Goal: Browse casually: Explore the website without a specific task or goal

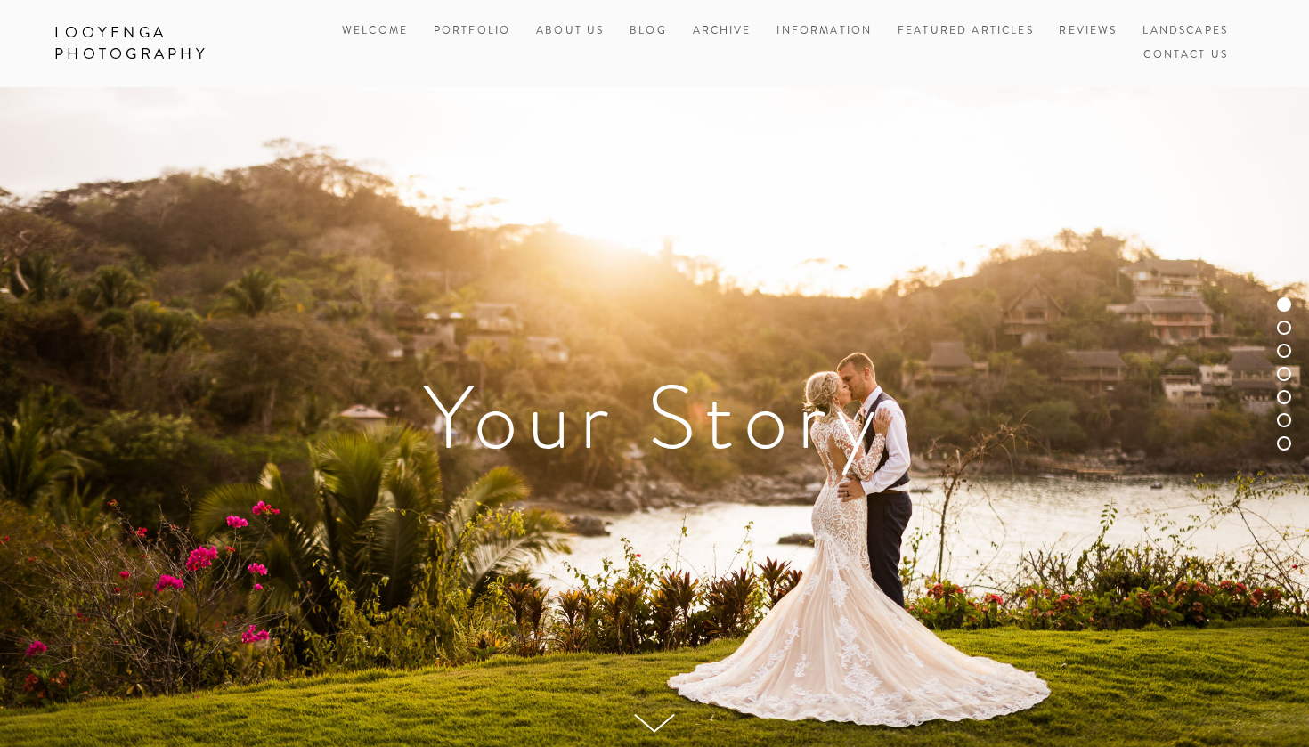
click at [482, 395] on h1 "Your Story" at bounding box center [654, 417] width 1200 height 89
click at [110, 28] on link "Looyenga Photography" at bounding box center [177, 44] width 272 height 52
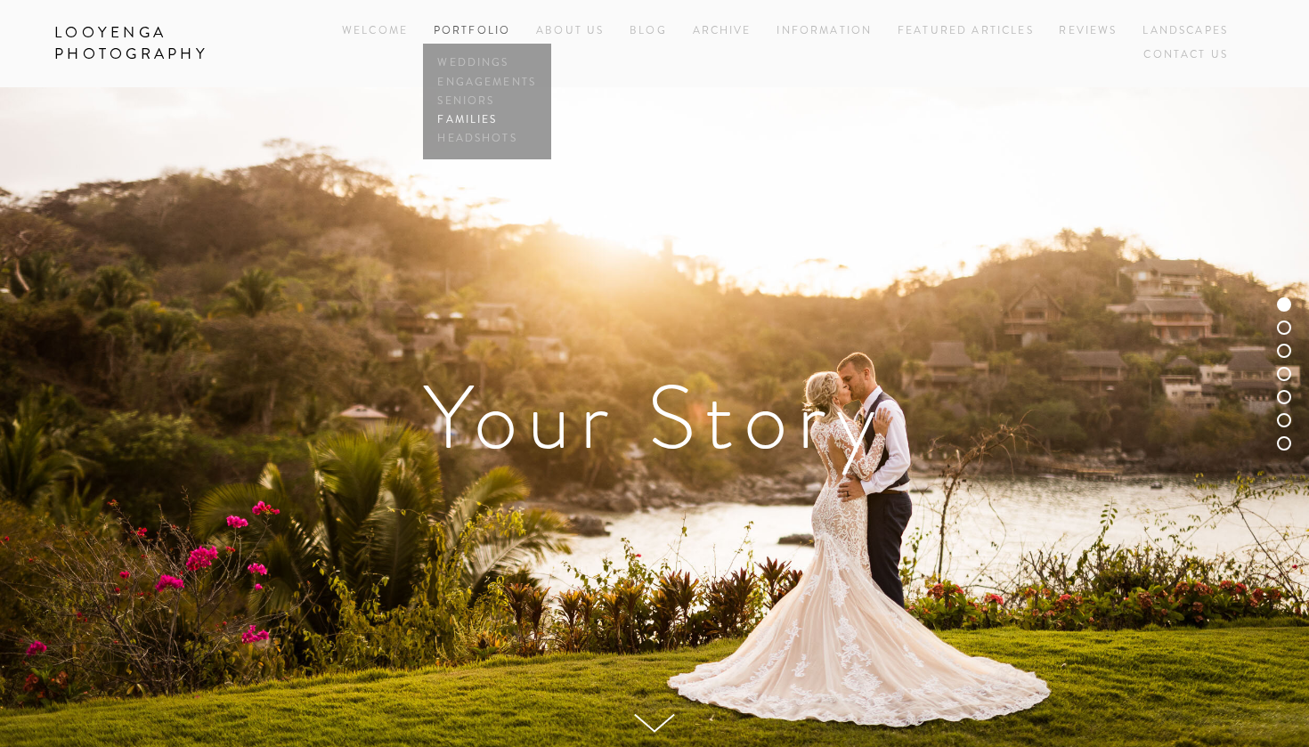
click at [454, 120] on link "Families" at bounding box center [487, 119] width 107 height 19
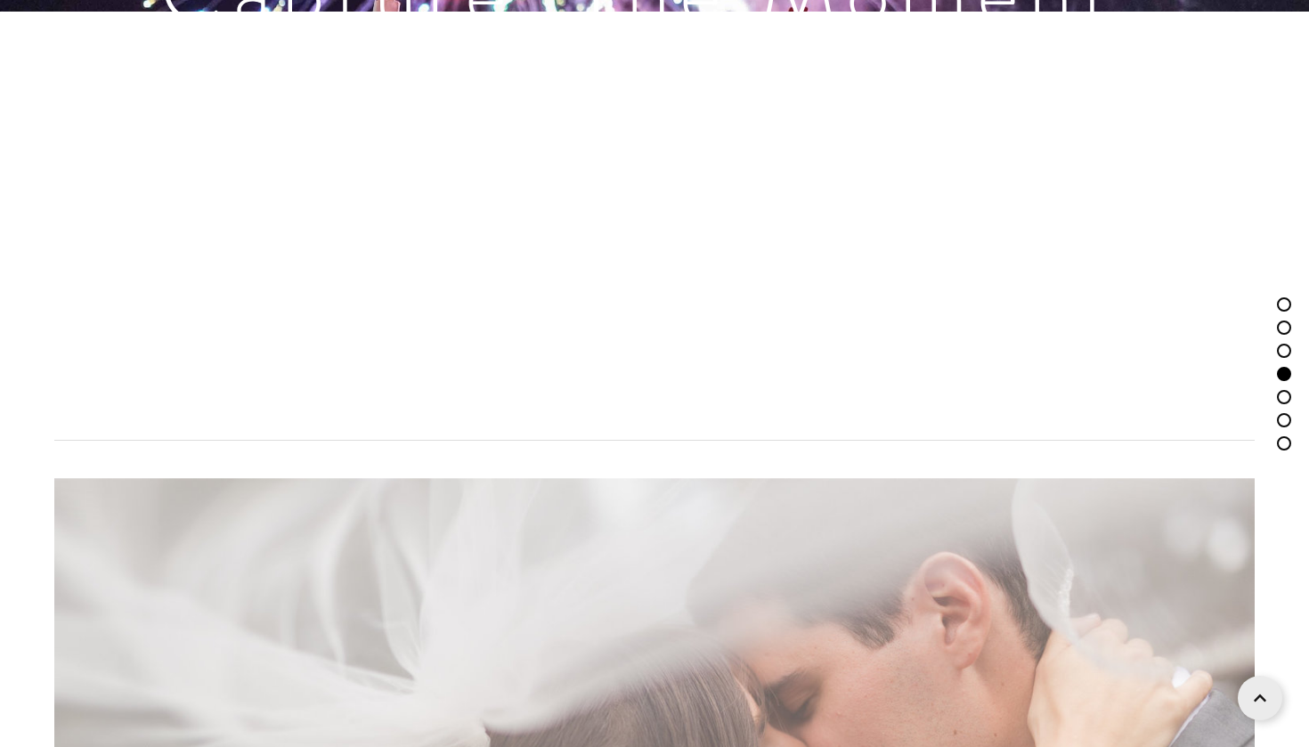
scroll to position [3836, 0]
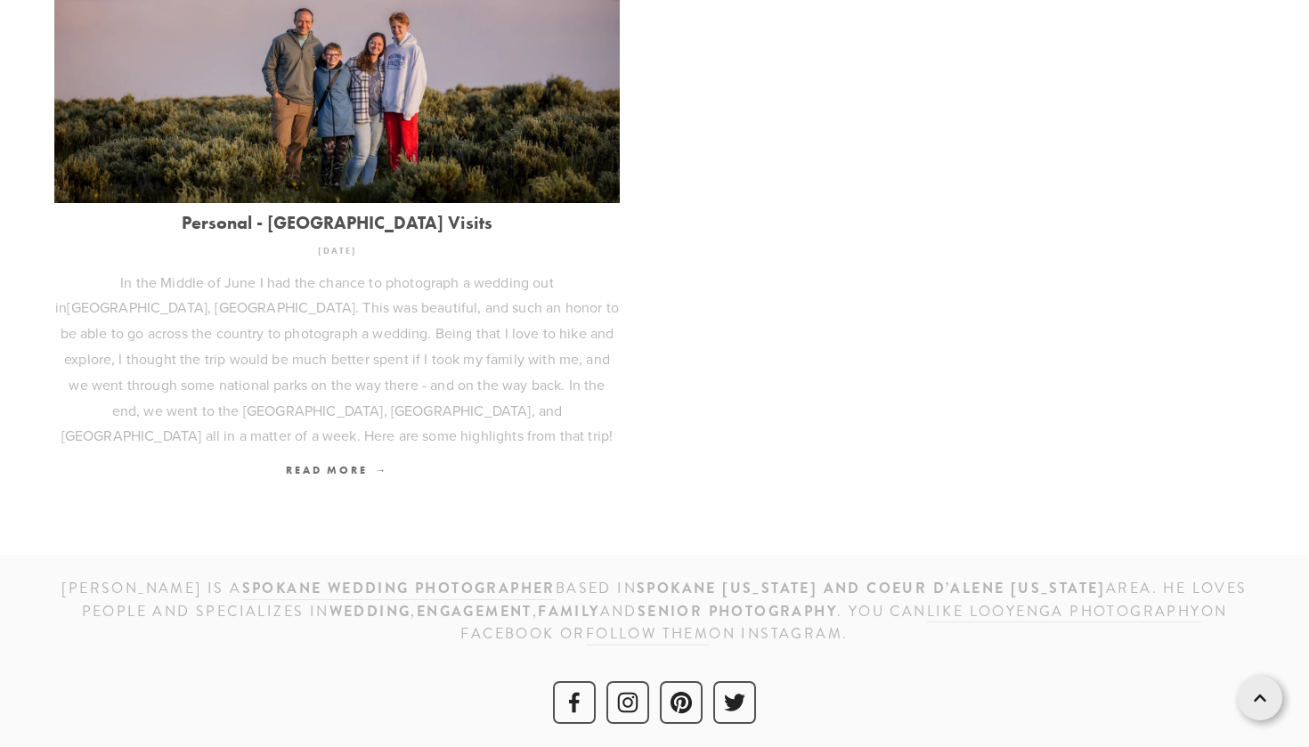
scroll to position [844, 0]
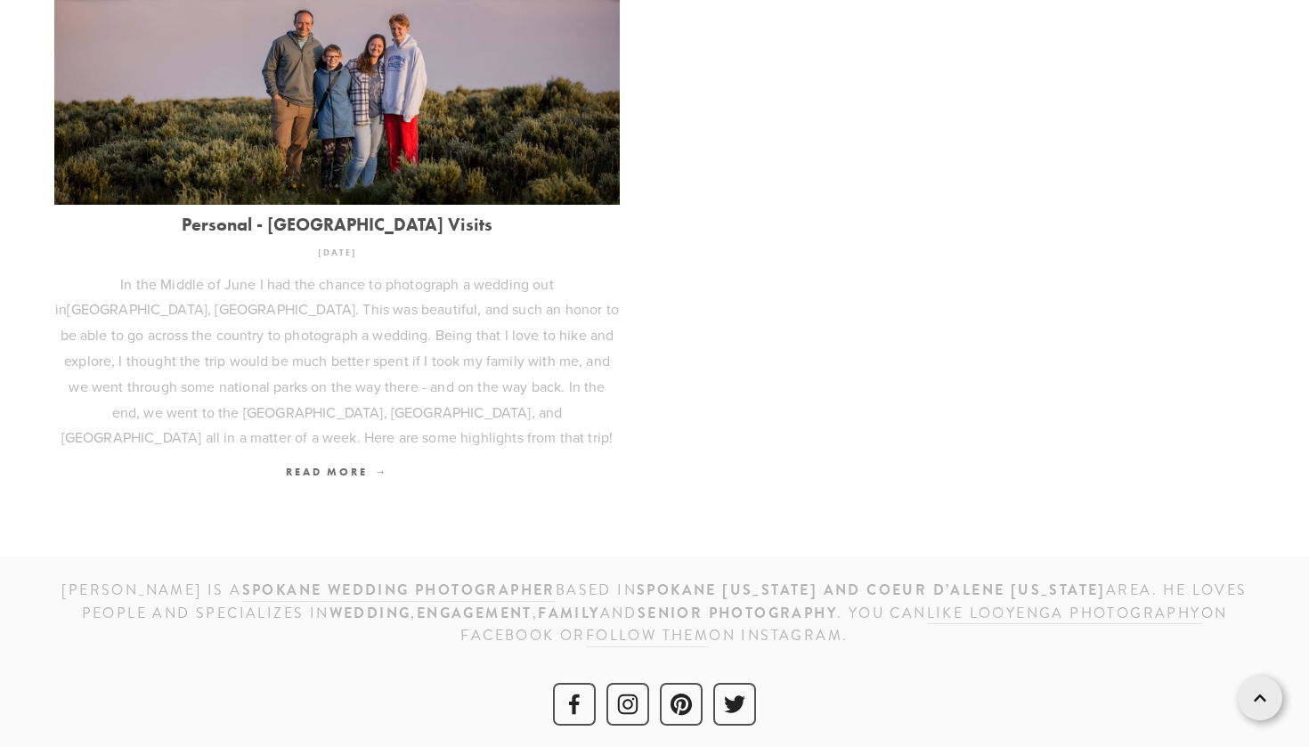
click at [136, 102] on img at bounding box center [336, 16] width 565 height 377
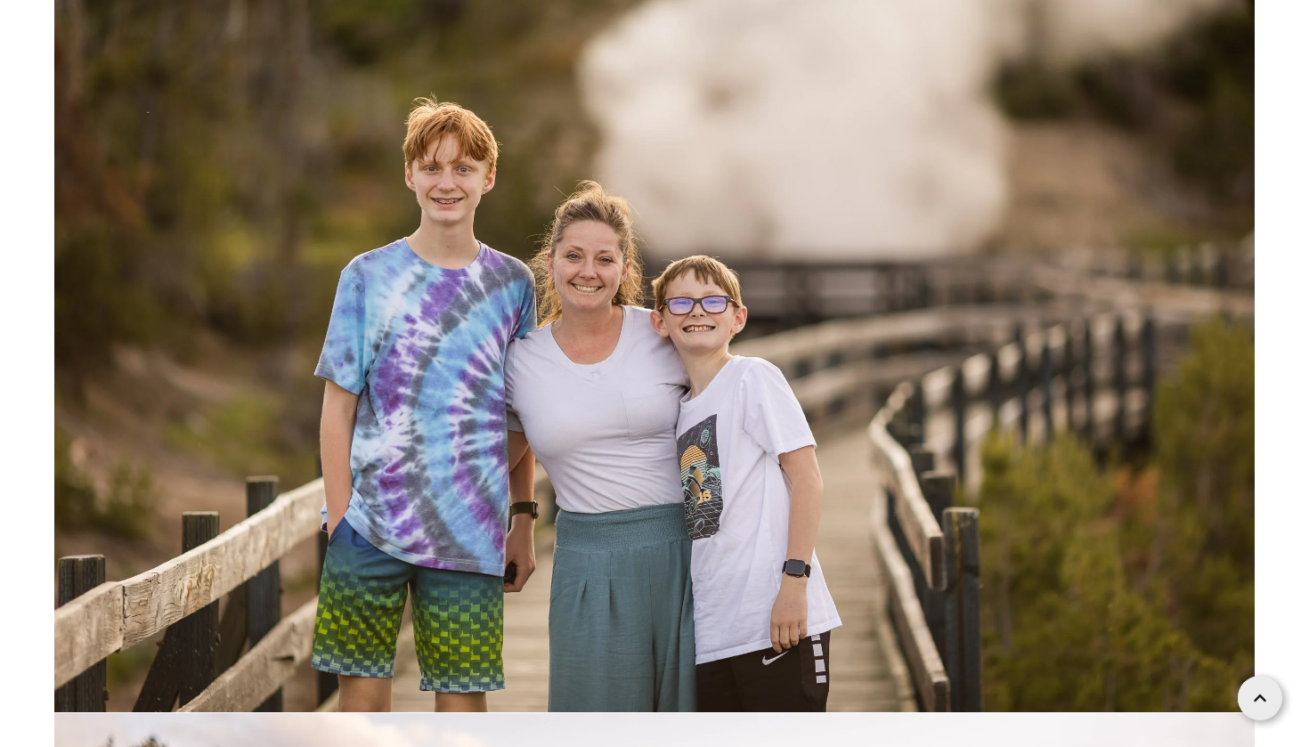
scroll to position [60398, 0]
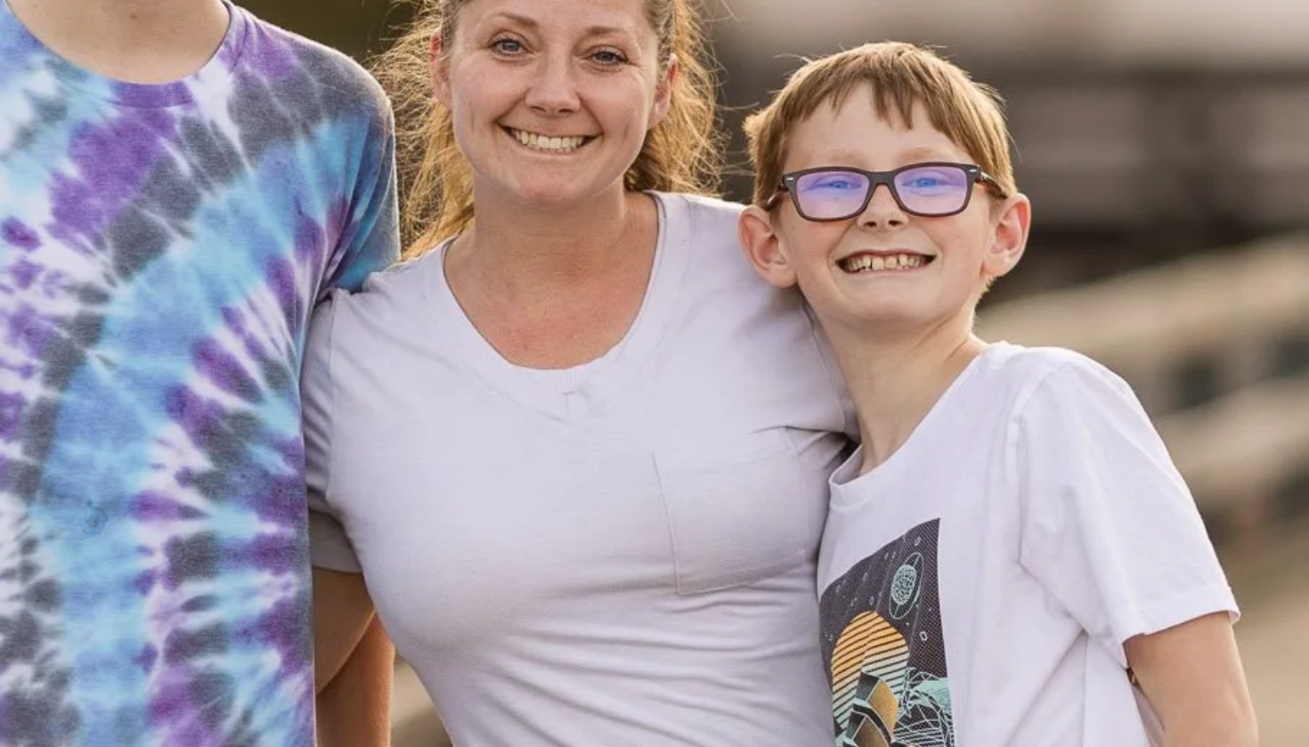
click at [338, 138] on img at bounding box center [654, 538] width 1200 height 800
